Goal: Information Seeking & Learning: Learn about a topic

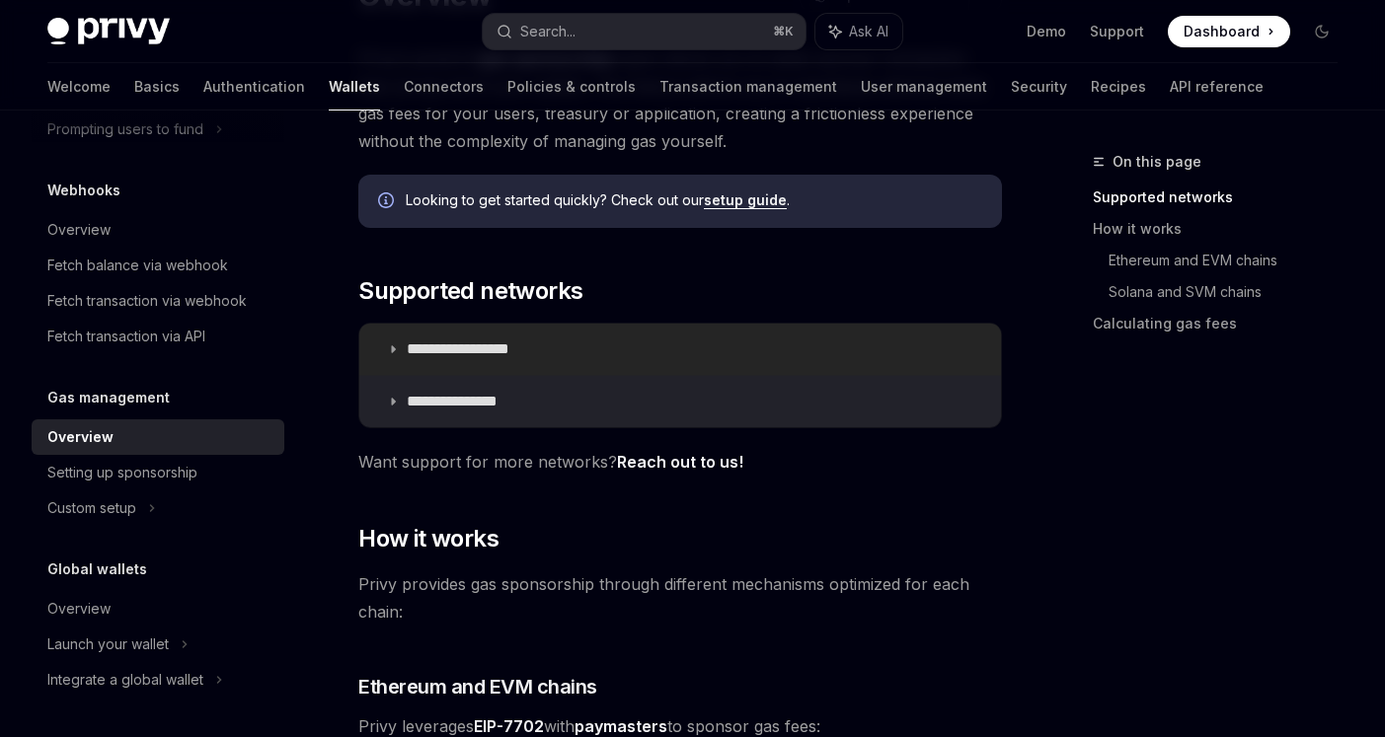
scroll to position [236, 0]
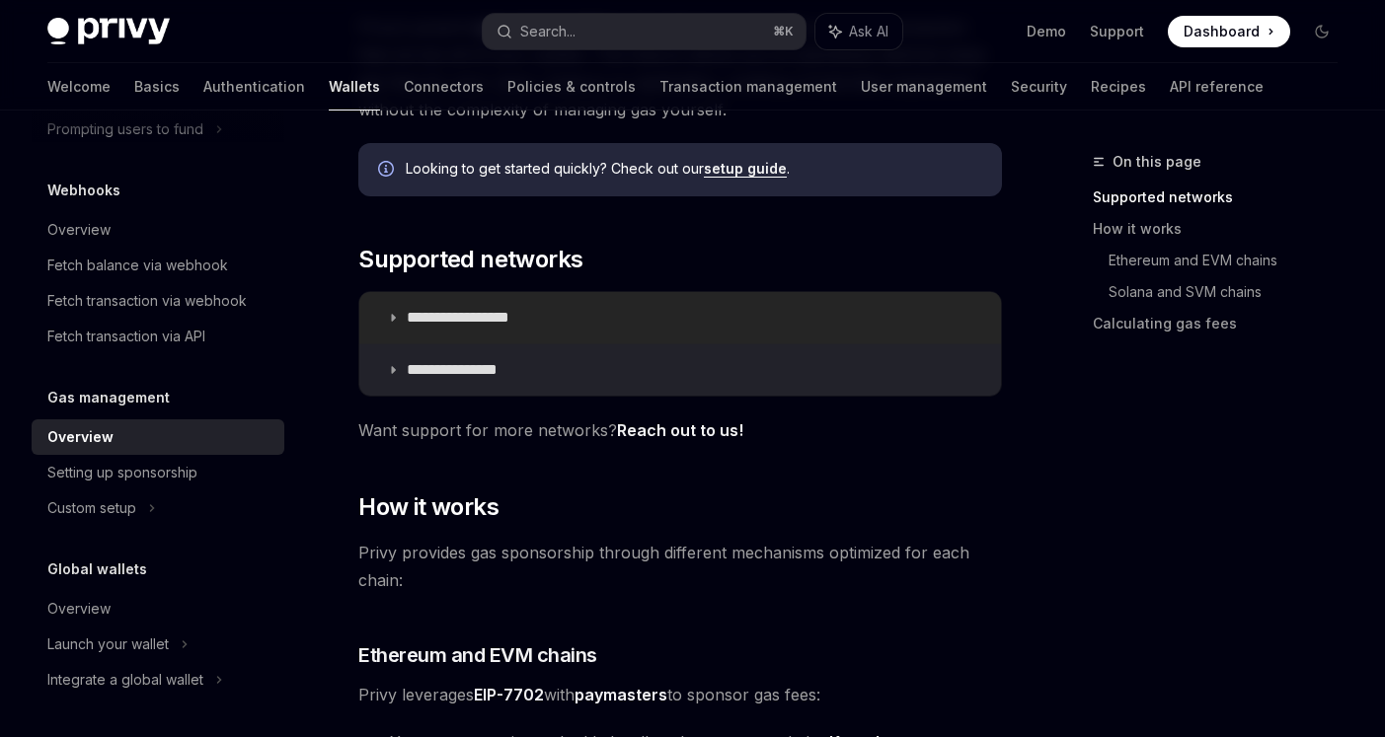
click at [529, 328] on summary "**********" at bounding box center [680, 317] width 642 height 51
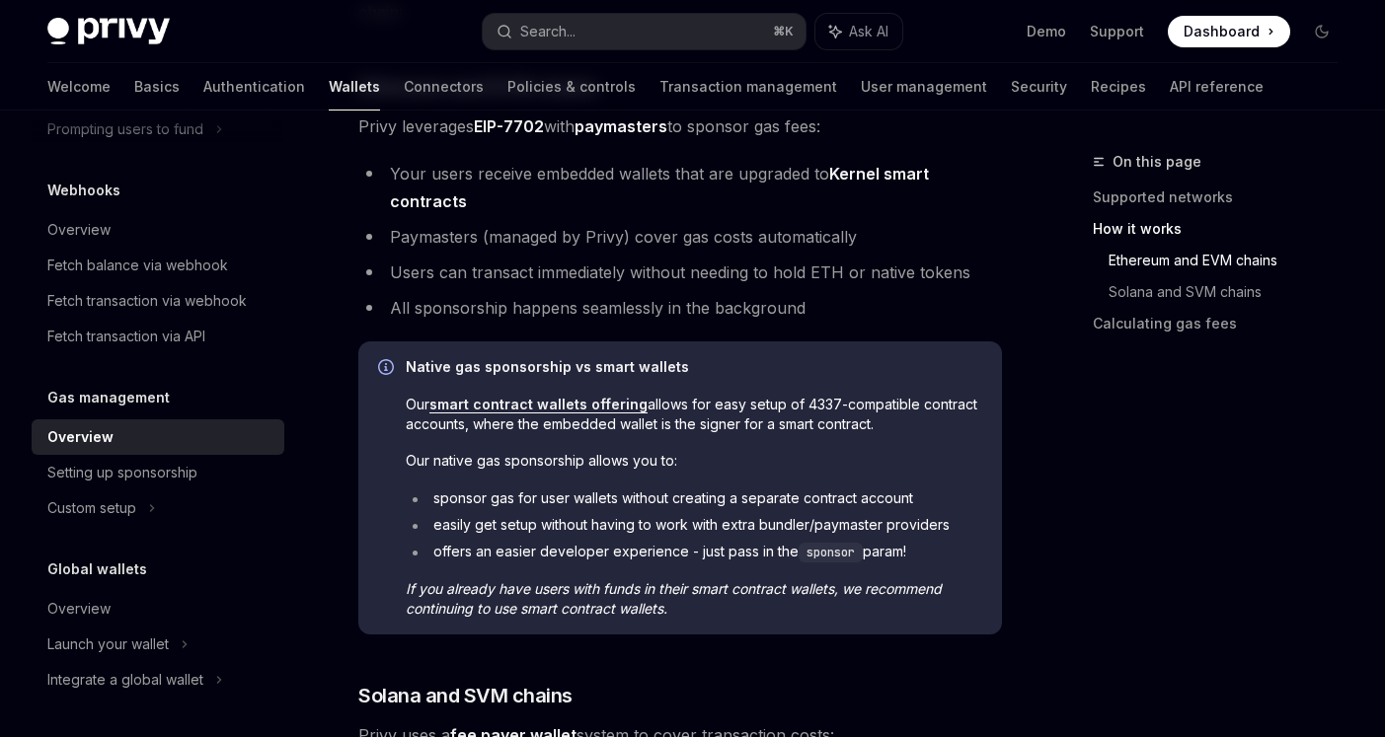
scroll to position [815, 0]
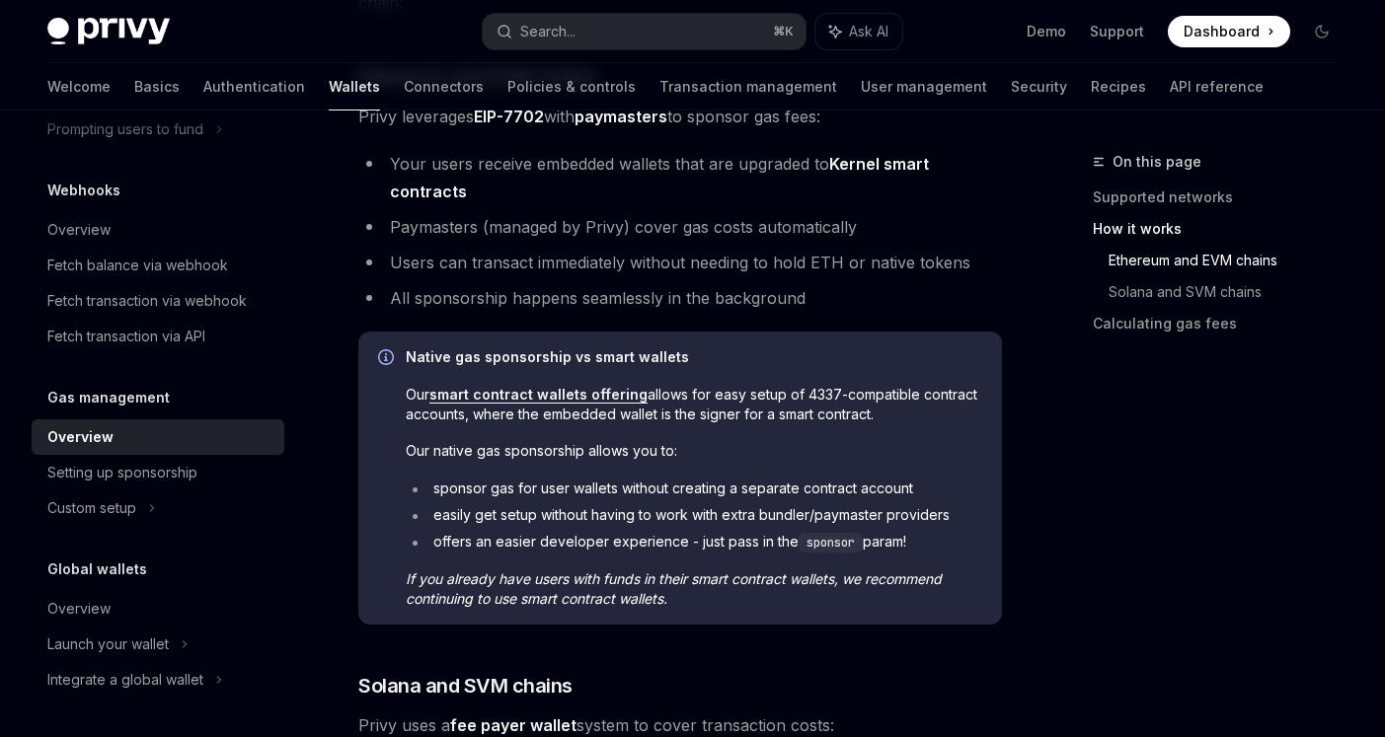
drag, startPoint x: 407, startPoint y: 451, endPoint x: 950, endPoint y: 548, distance: 551.6
click at [954, 548] on div "Native gas sponsorship vs smart wallets Our smart contract wallets offering all…" at bounding box center [694, 479] width 577 height 262
copy div "Our native gas sponsorship allows you to: sponsor gas for user wallets without …"
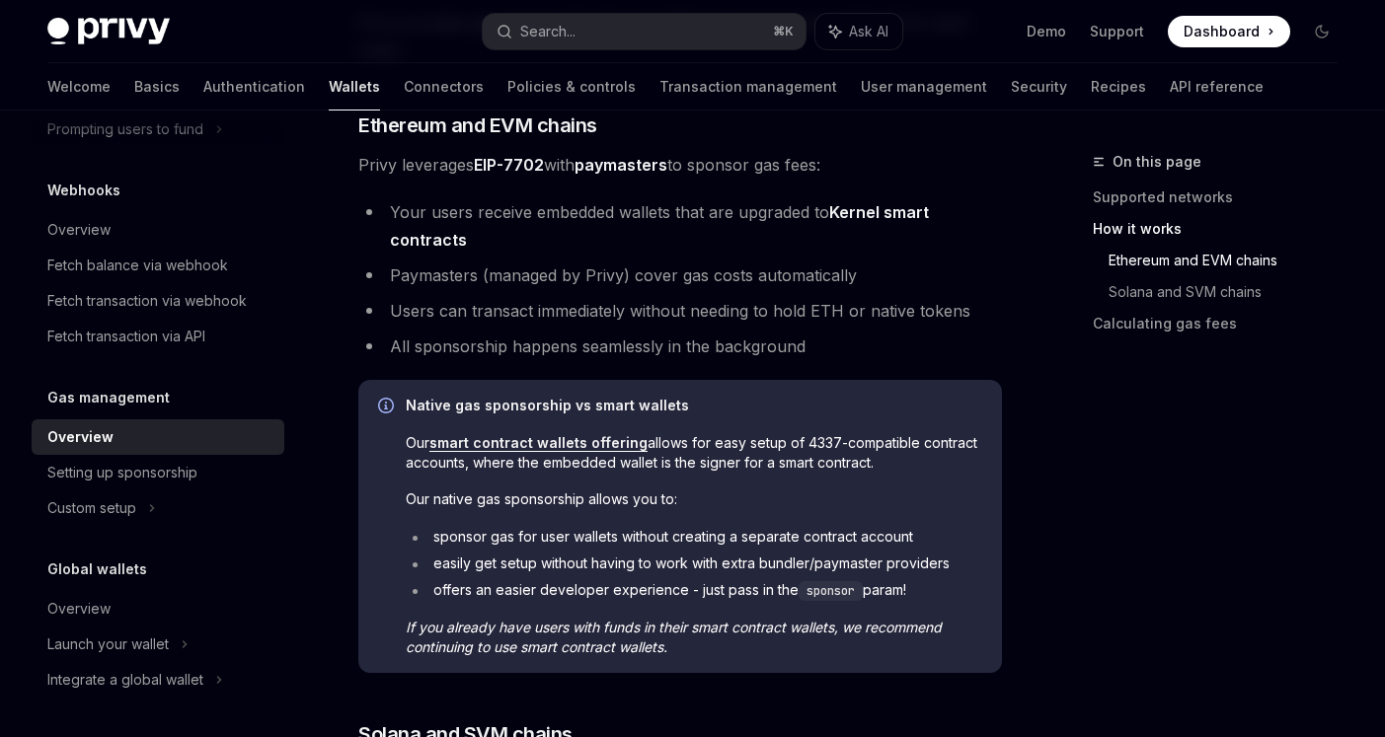
scroll to position [755, 0]
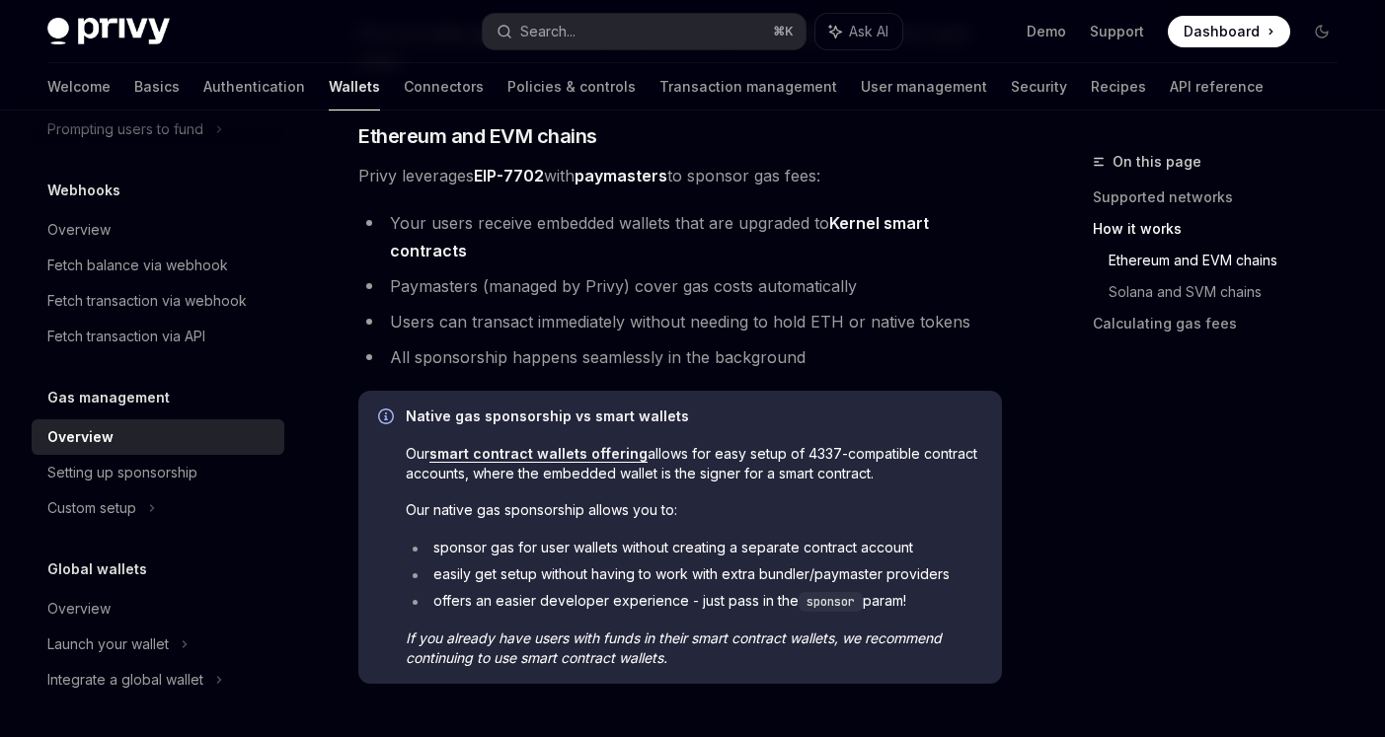
click at [763, 466] on span "Our smart contract wallets offering allows for easy setup of 4337-compatible co…" at bounding box center [694, 463] width 577 height 39
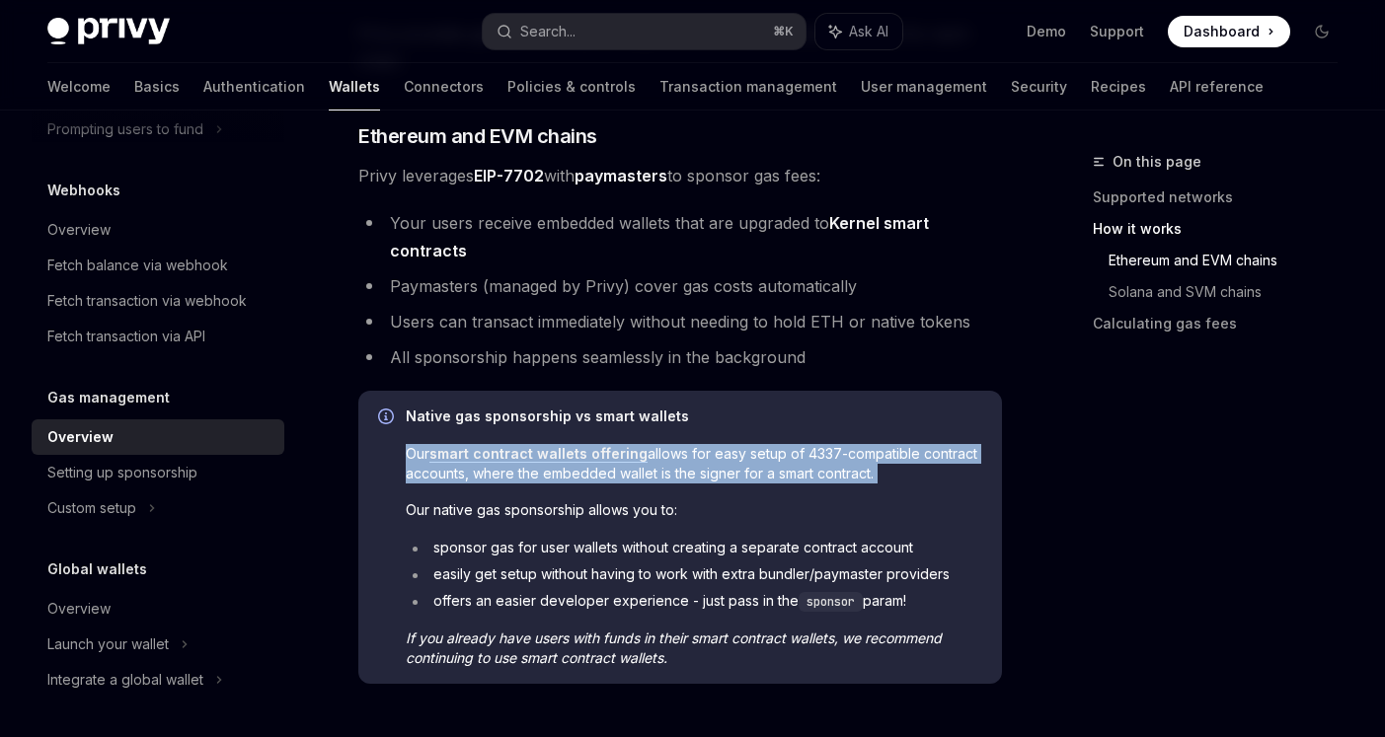
click at [763, 466] on span "Our smart contract wallets offering allows for easy setup of 4337-compatible co…" at bounding box center [694, 463] width 577 height 39
click at [785, 466] on span "Our smart contract wallets offering allows for easy setup of 4337-compatible co…" at bounding box center [694, 463] width 577 height 39
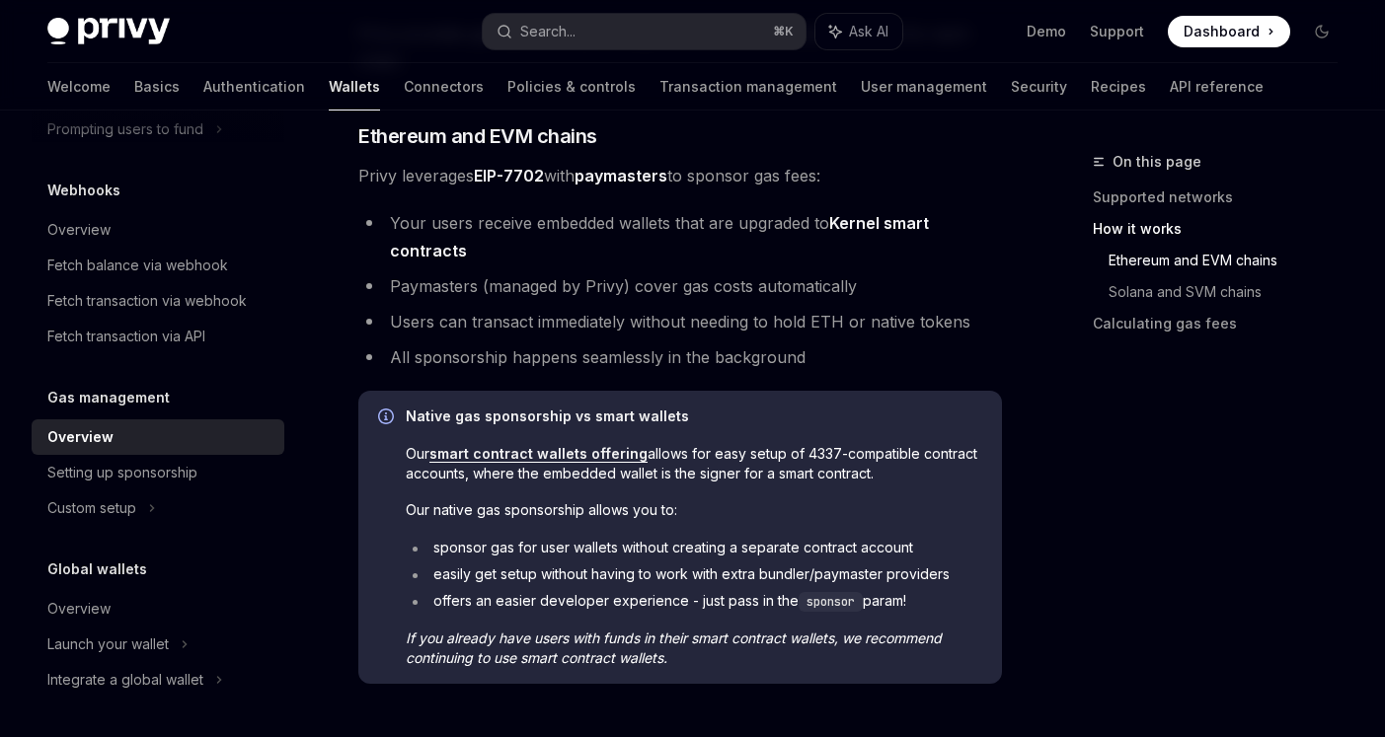
scroll to position [773, 0]
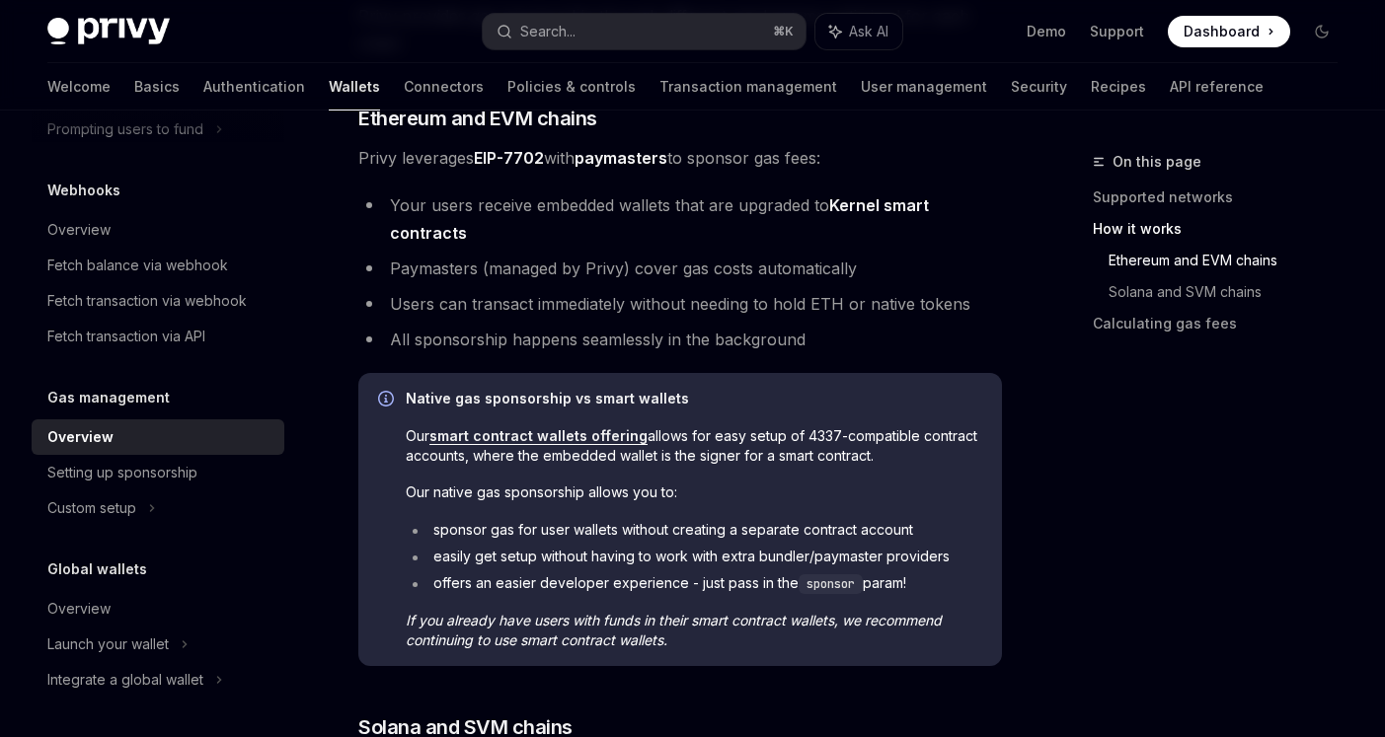
click at [715, 311] on li "Users can transact immediately without needing to hold ETH or native tokens" at bounding box center [680, 304] width 644 height 28
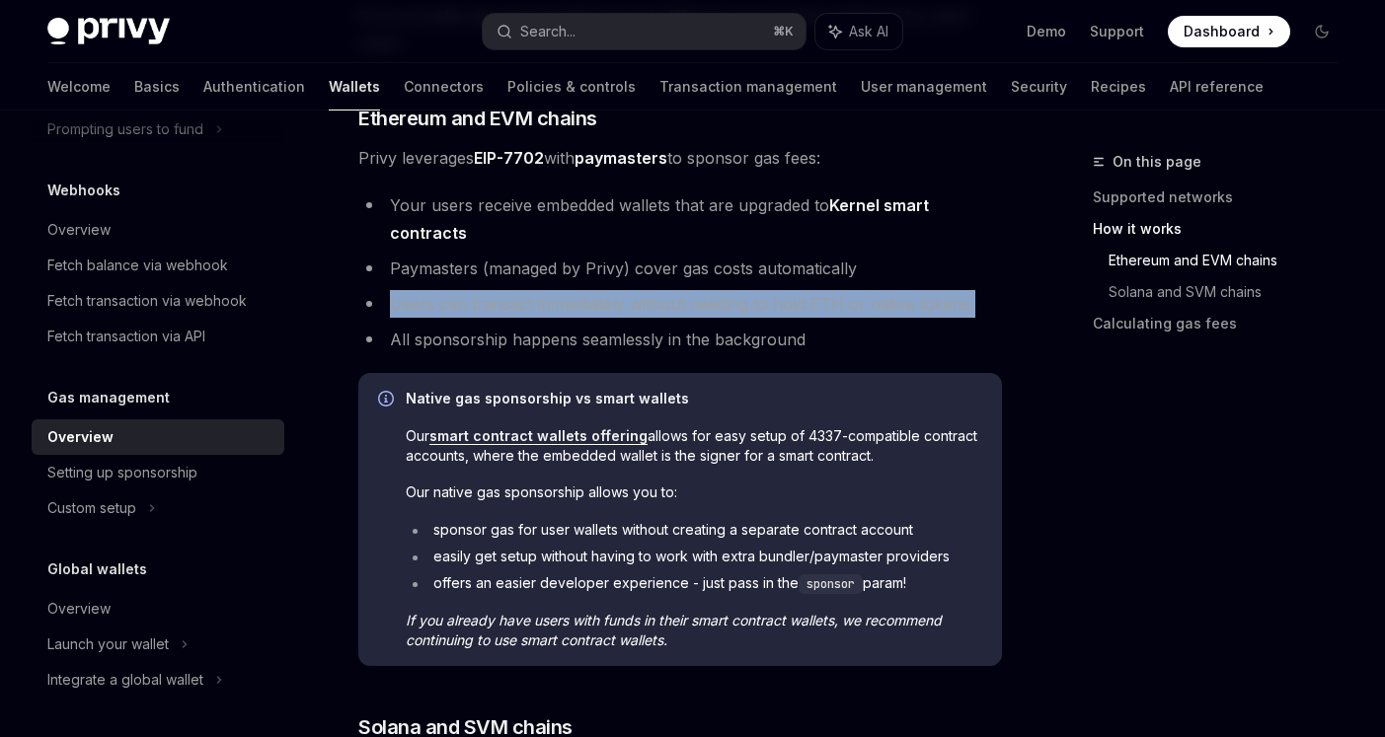
click at [715, 311] on li "Users can transact immediately without needing to hold ETH or native tokens" at bounding box center [680, 304] width 644 height 28
click at [739, 325] on ul "Your users receive embedded wallets that are upgraded to Kernel smart contracts…" at bounding box center [680, 273] width 644 height 162
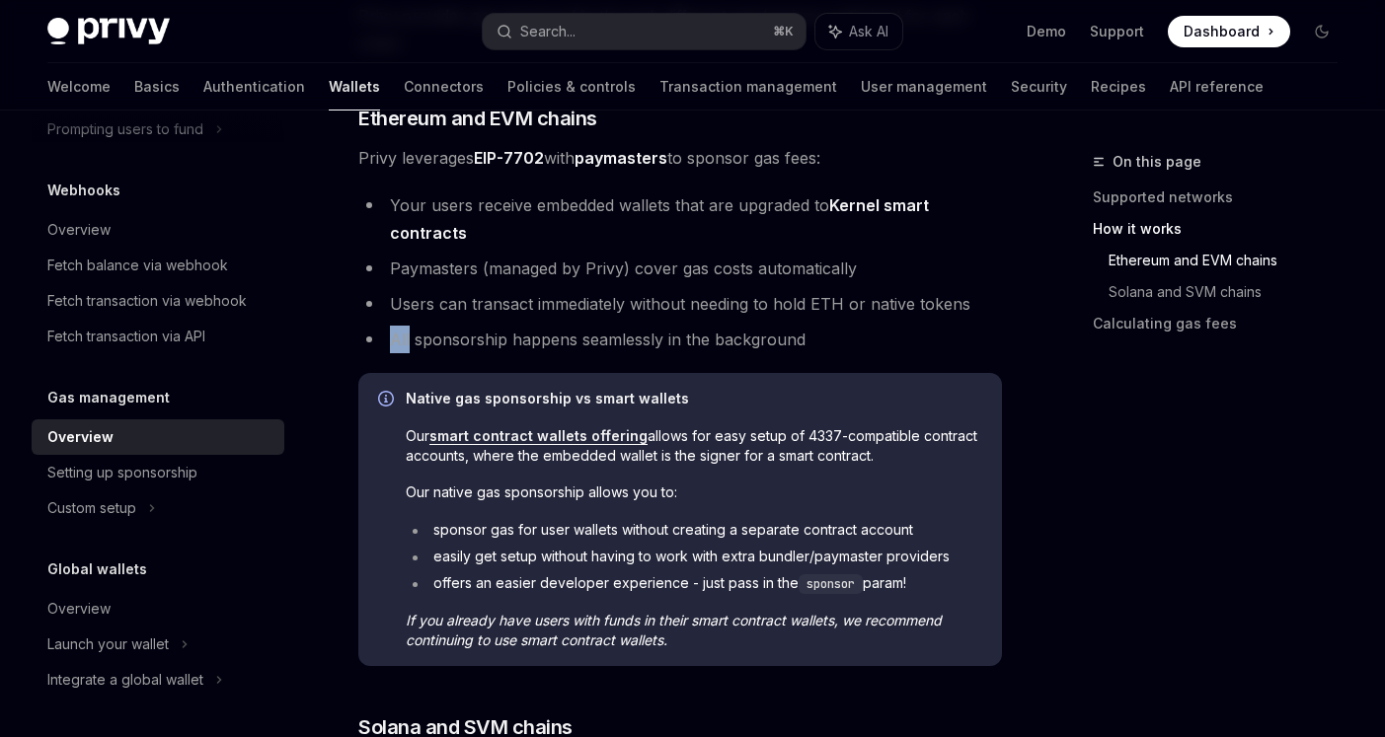
click at [739, 325] on ul "Your users receive embedded wallets that are upgraded to Kernel smart contracts…" at bounding box center [680, 273] width 644 height 162
click at [754, 335] on li "All sponsorship happens seamlessly in the background" at bounding box center [680, 340] width 644 height 28
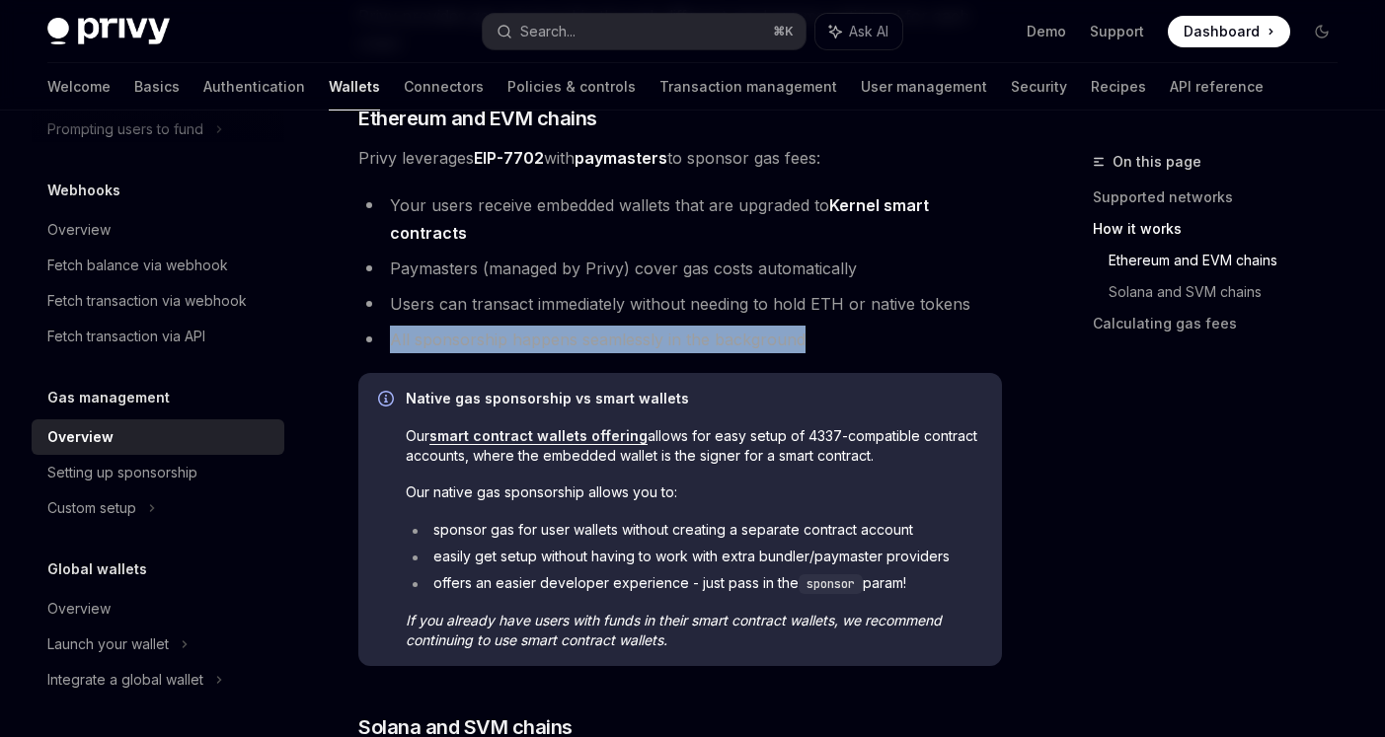
click at [754, 335] on li "All sponsorship happens seamlessly in the background" at bounding box center [680, 340] width 644 height 28
